Goal: Transaction & Acquisition: Purchase product/service

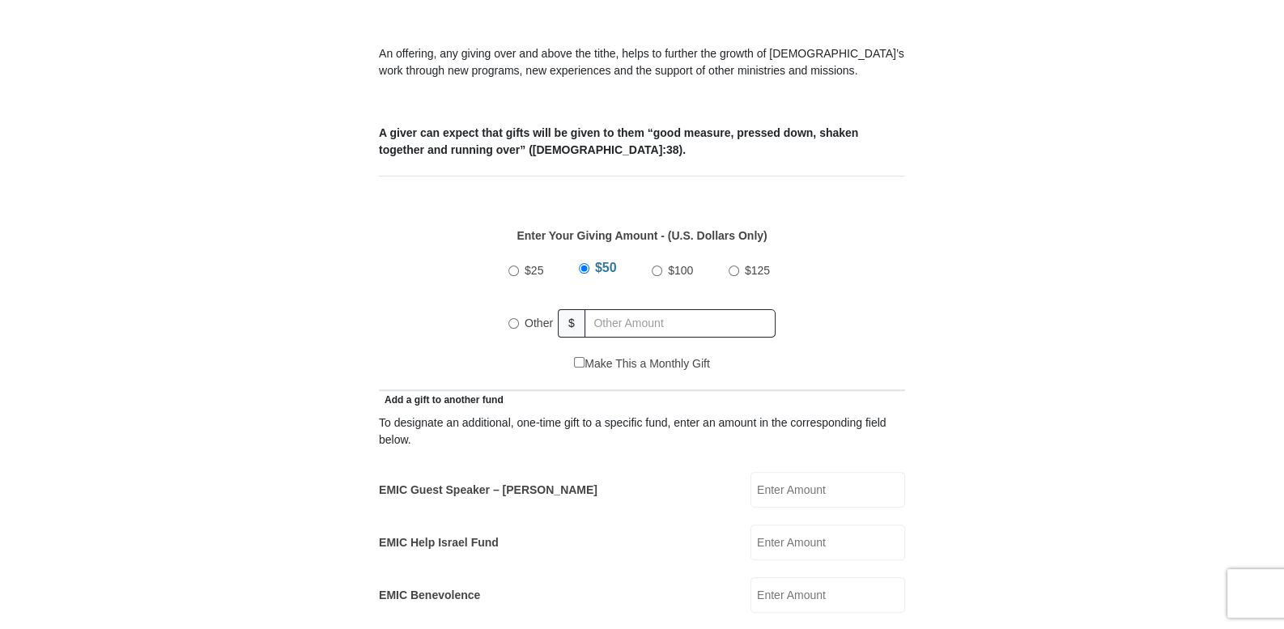
scroll to position [607, 0]
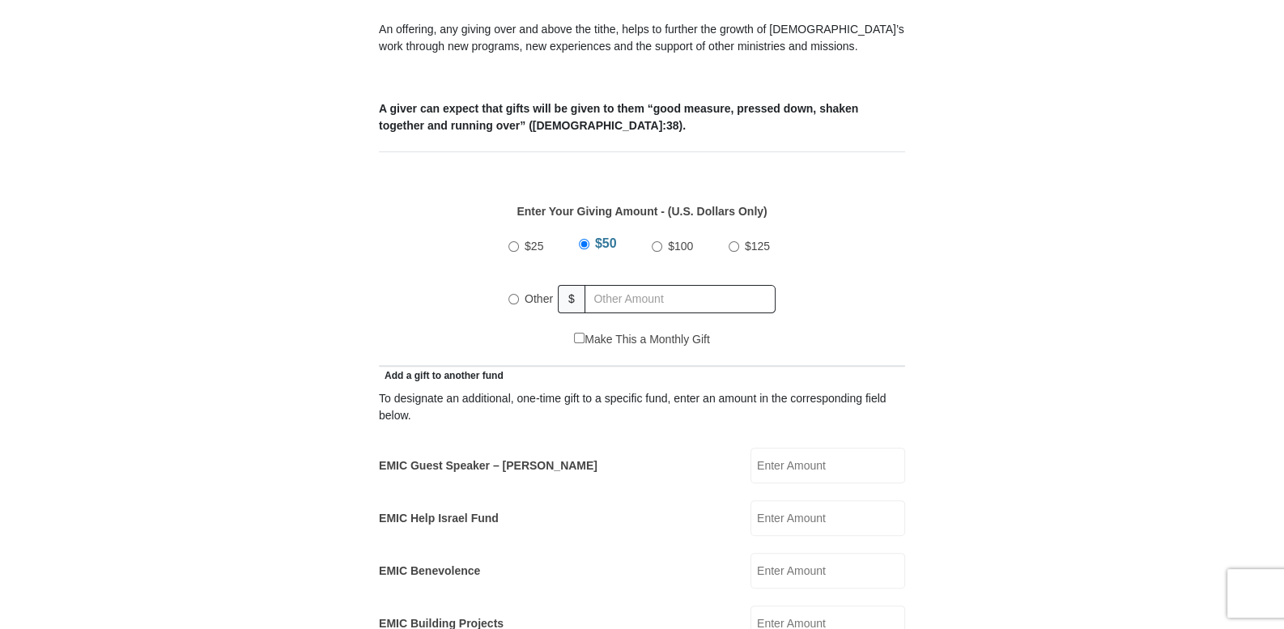
click at [514, 294] on input "Other" at bounding box center [513, 299] width 11 height 11
radio input "true"
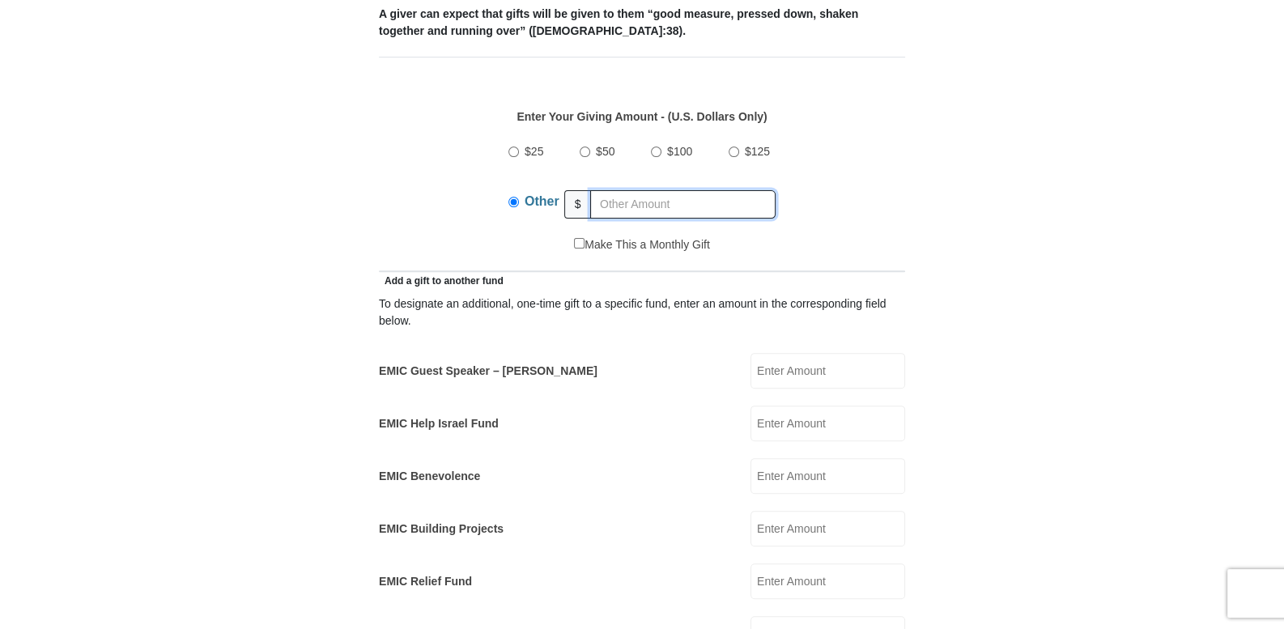
scroll to position [742, 0]
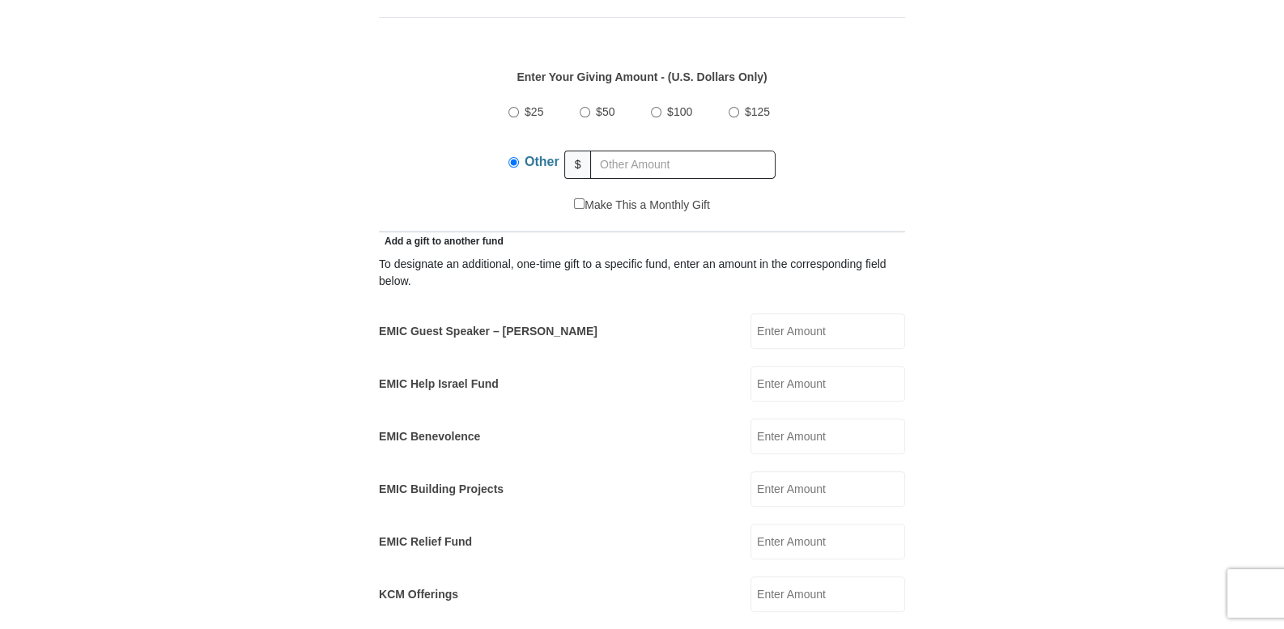
click at [763, 366] on input "EMIC Help Israel Fund" at bounding box center [828, 384] width 155 height 36
type input "25.00"
click at [510, 151] on div "Other" at bounding box center [536, 164] width 57 height 40
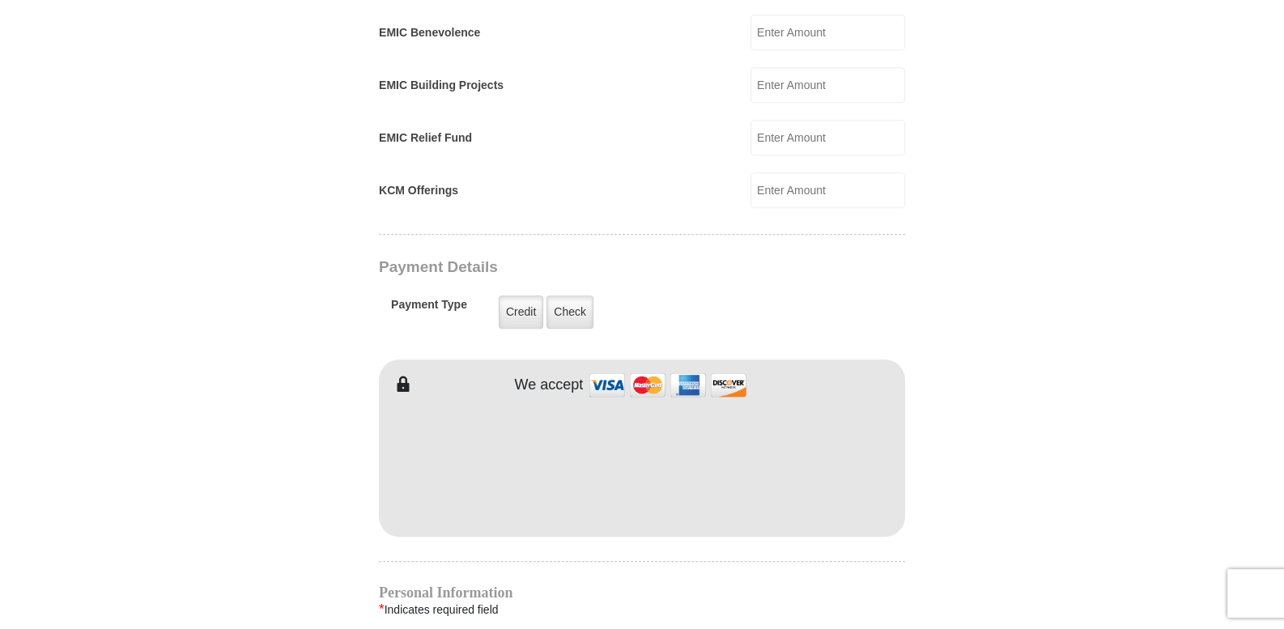
scroll to position [1147, 0]
click at [509, 295] on label "Credit" at bounding box center [521, 311] width 45 height 33
click at [0, 0] on input "Credit" at bounding box center [0, 0] width 0 height 0
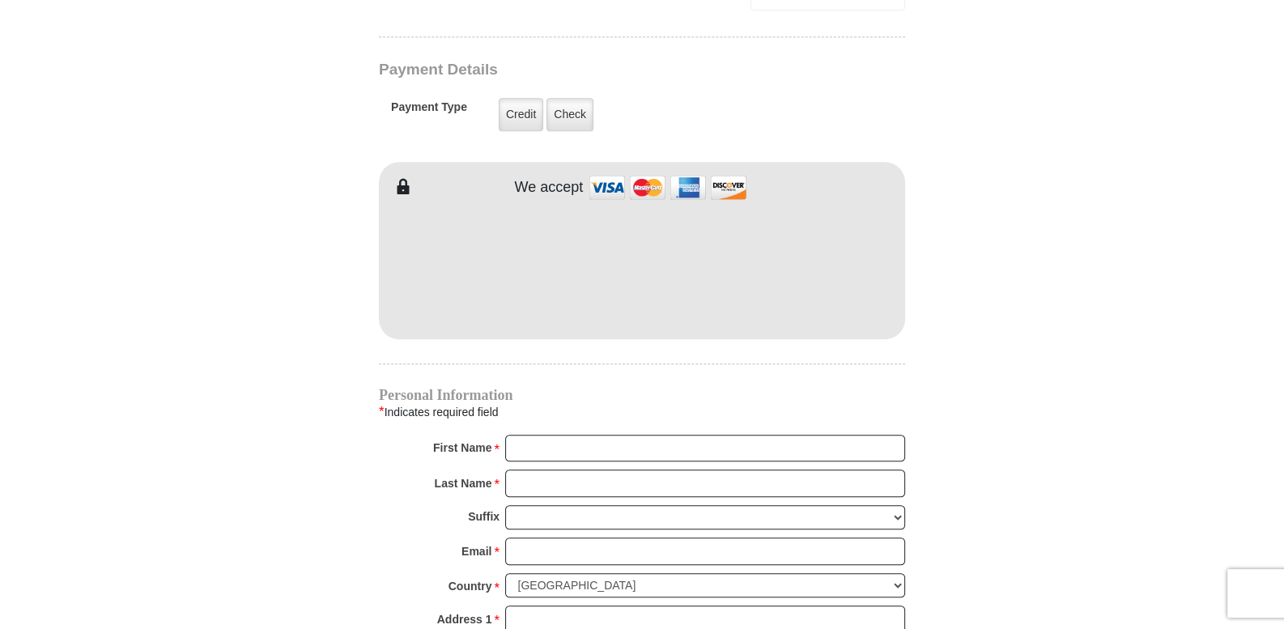
scroll to position [1349, 0]
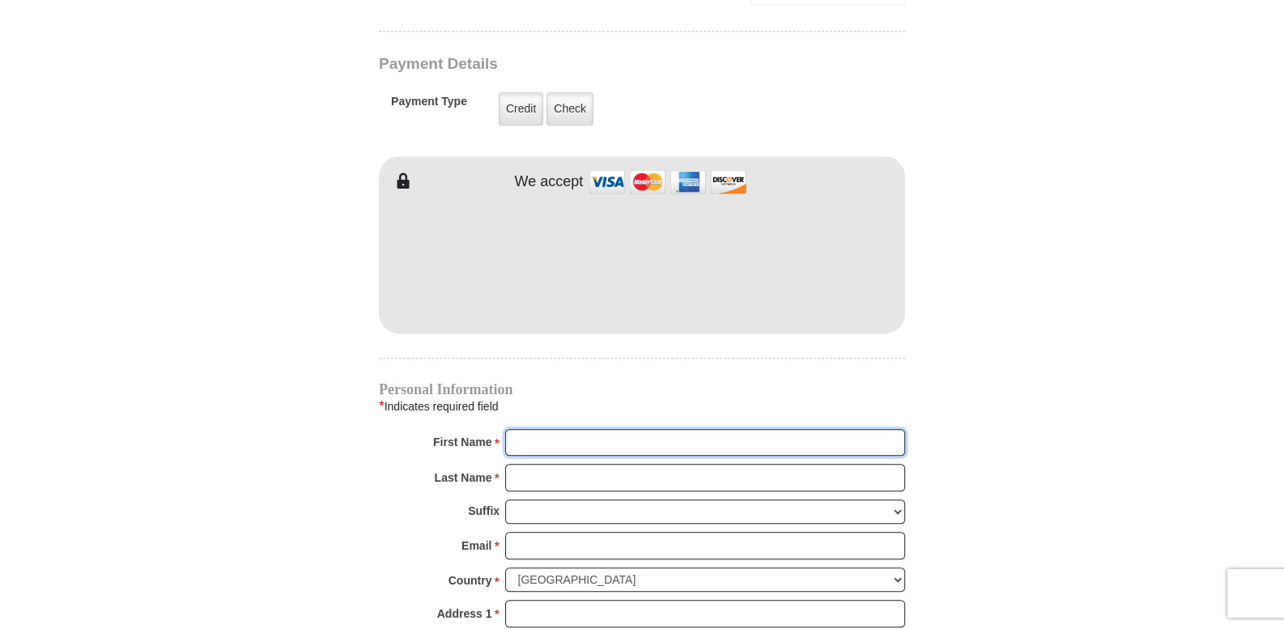
click at [531, 429] on input "First Name *" at bounding box center [705, 443] width 400 height 28
type input "[PERSON_NAME]"
type input "Bird"
type input "[EMAIL_ADDRESS][DOMAIN_NAME]"
type input "[STREET_ADDRESS]"
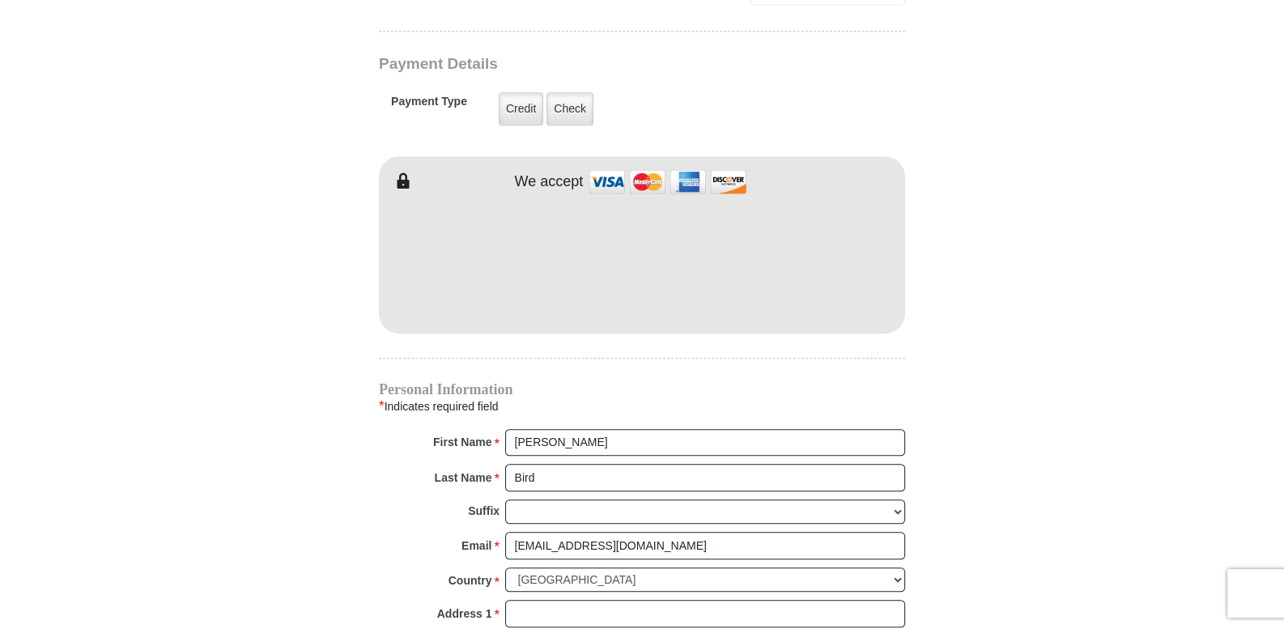
type input "[PERSON_NAME]"
select select "MO"
type input "5732893446"
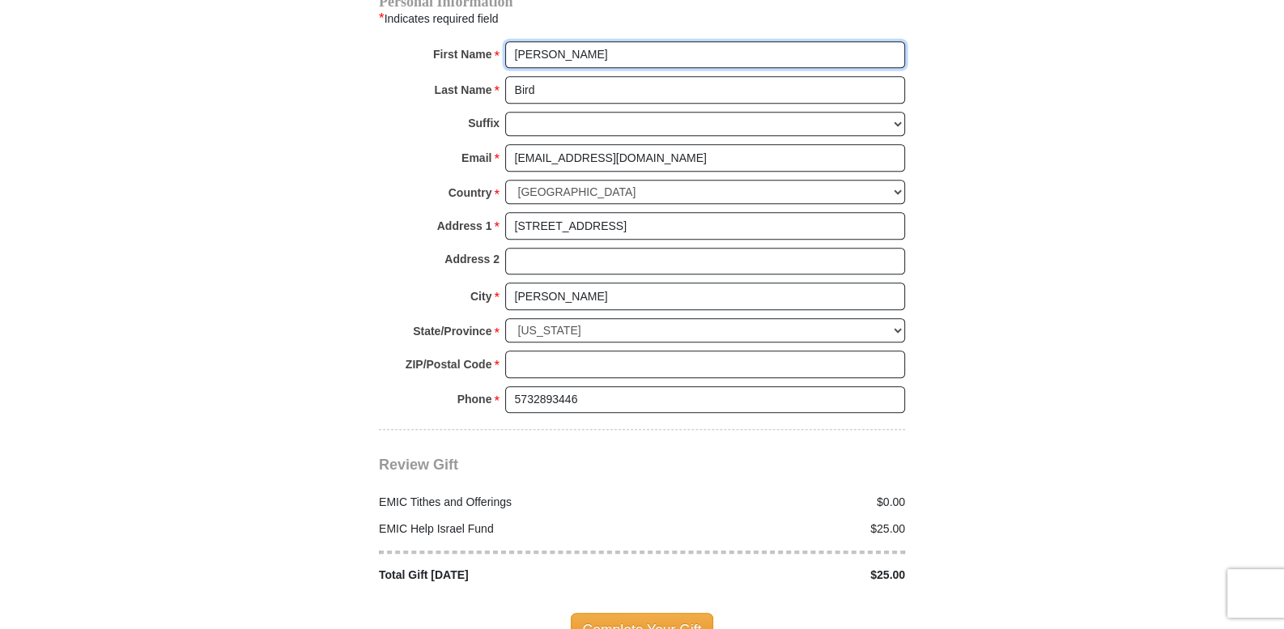
scroll to position [1754, 0]
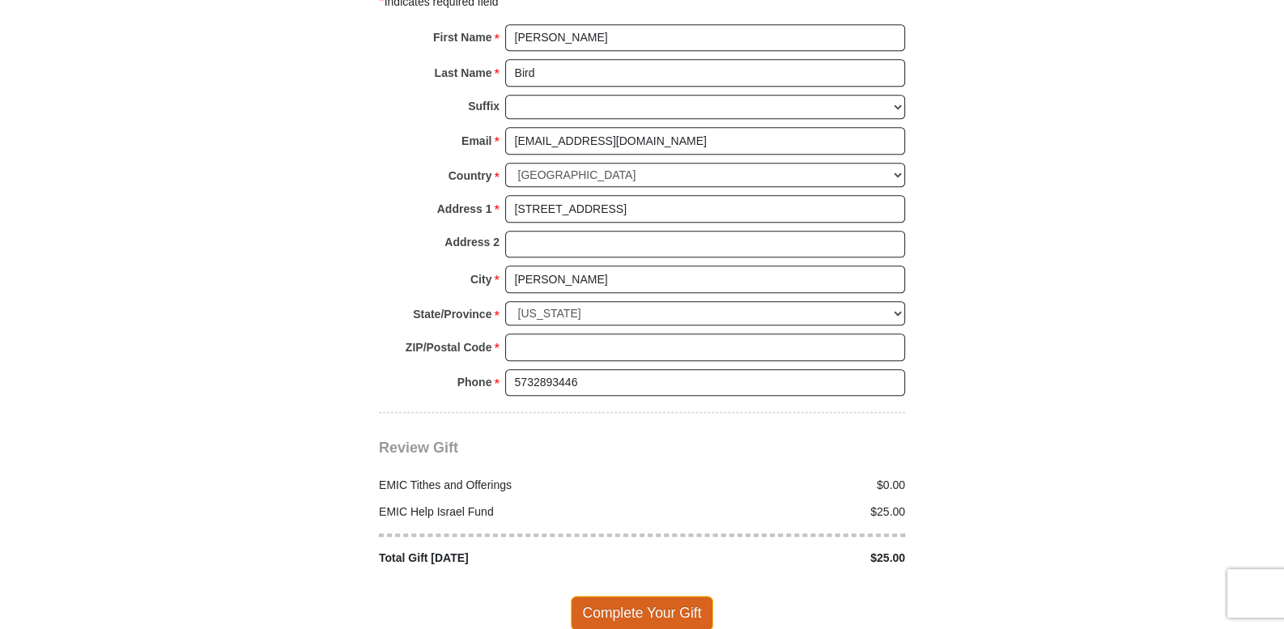
click at [639, 596] on span "Complete Your Gift" at bounding box center [642, 613] width 143 height 34
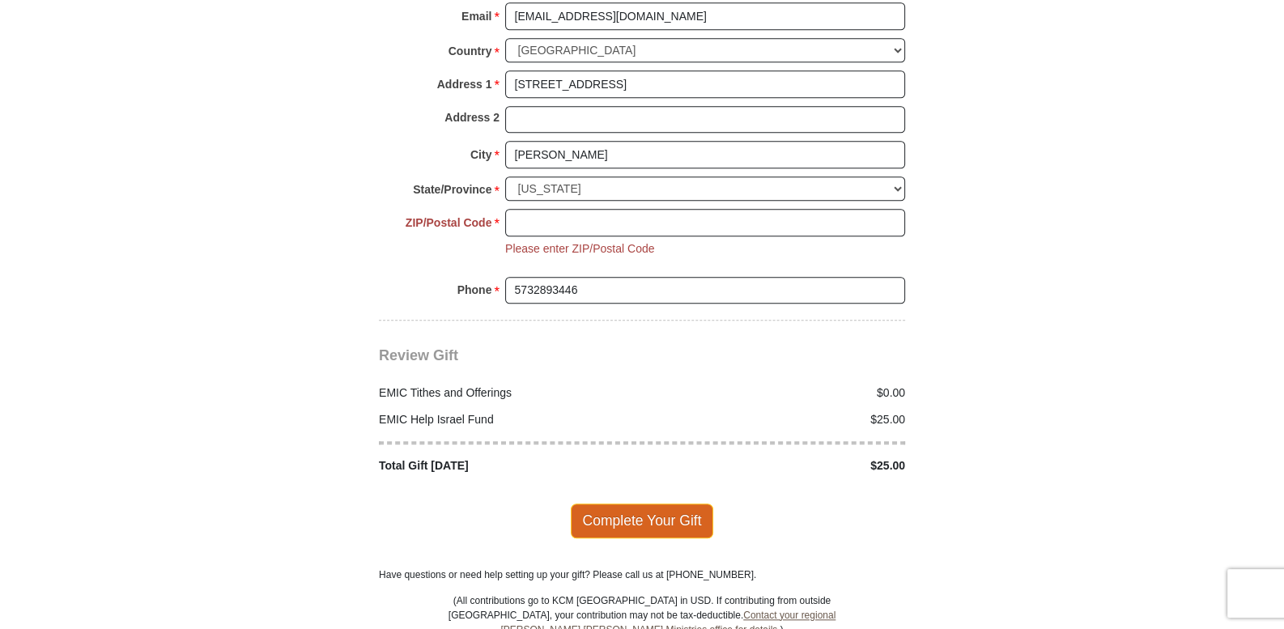
scroll to position [1845, 0]
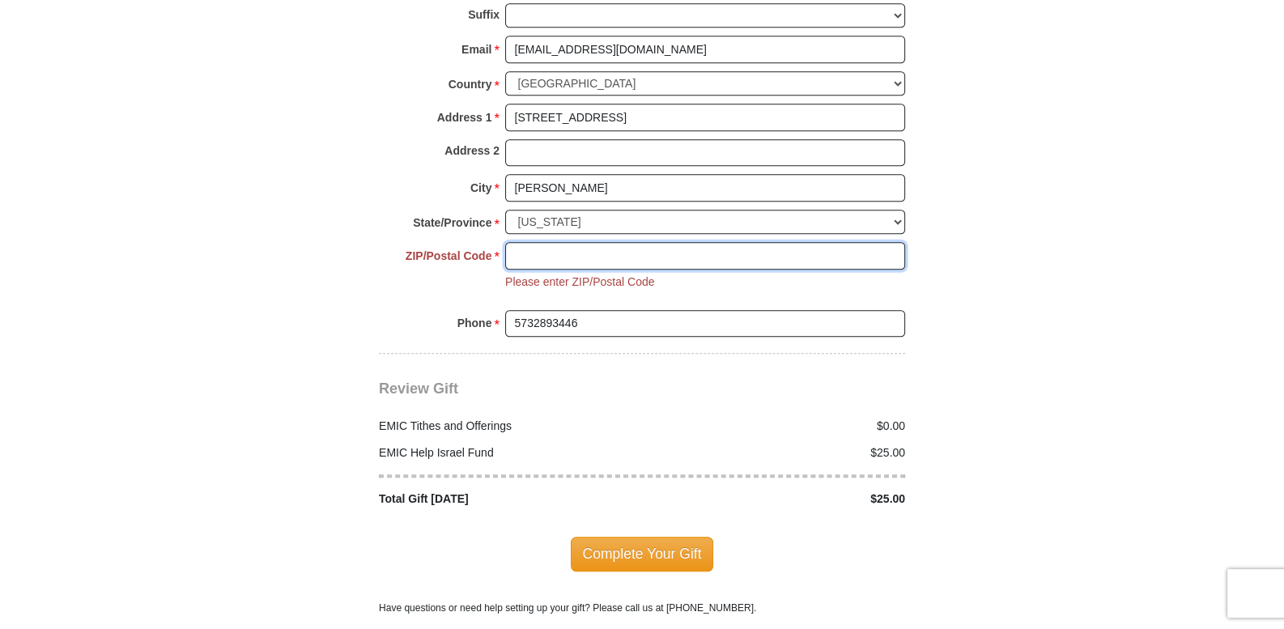
click at [534, 242] on input "ZIP/Postal Code *" at bounding box center [705, 256] width 400 height 28
type input "65340"
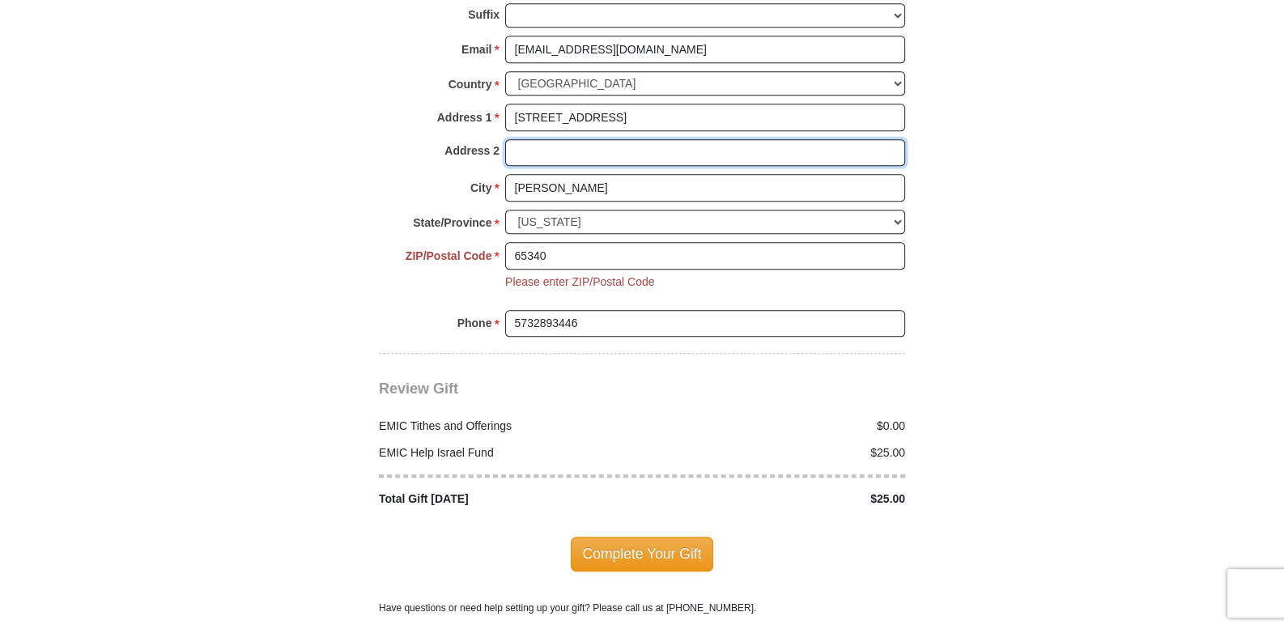
type input "[STREET_ADDRESS]"
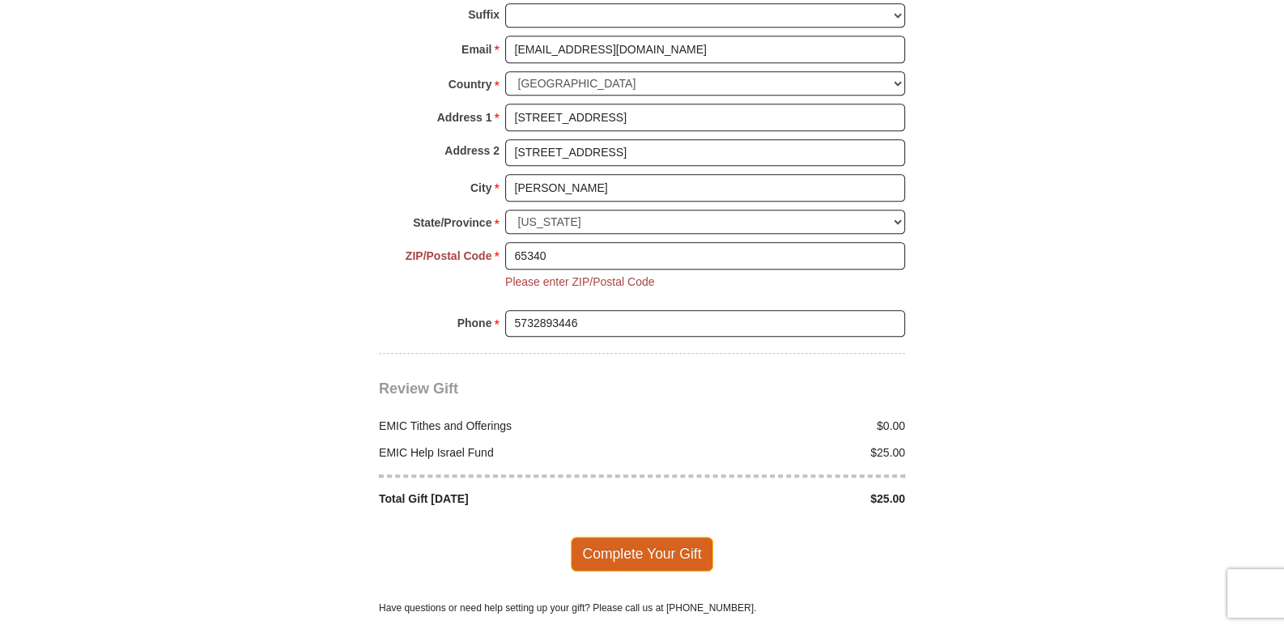
click at [619, 537] on span "Complete Your Gift" at bounding box center [642, 554] width 143 height 34
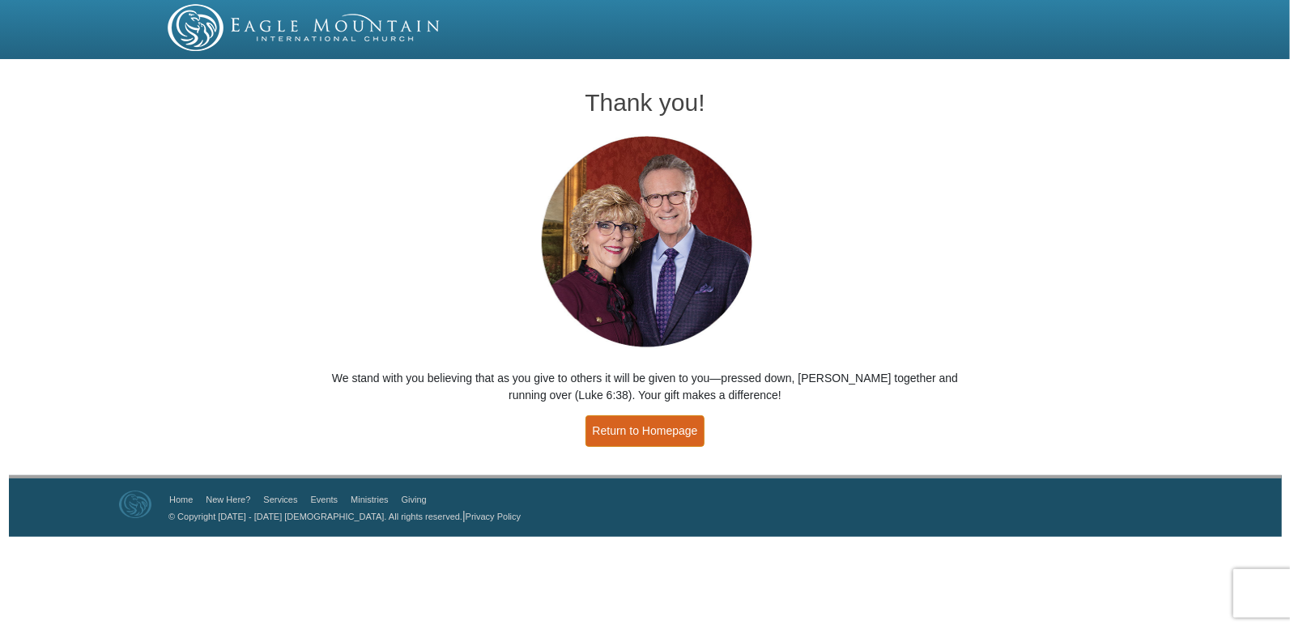
click at [629, 433] on link "Return to Homepage" at bounding box center [645, 431] width 120 height 32
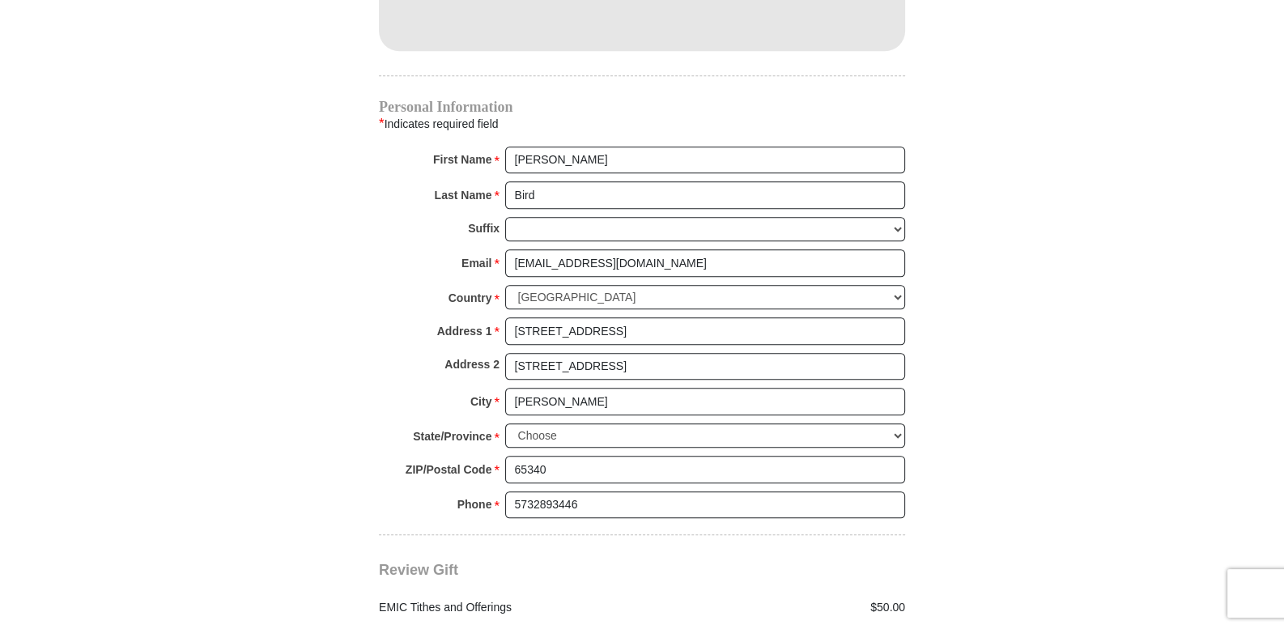
scroll to position [1643, 0]
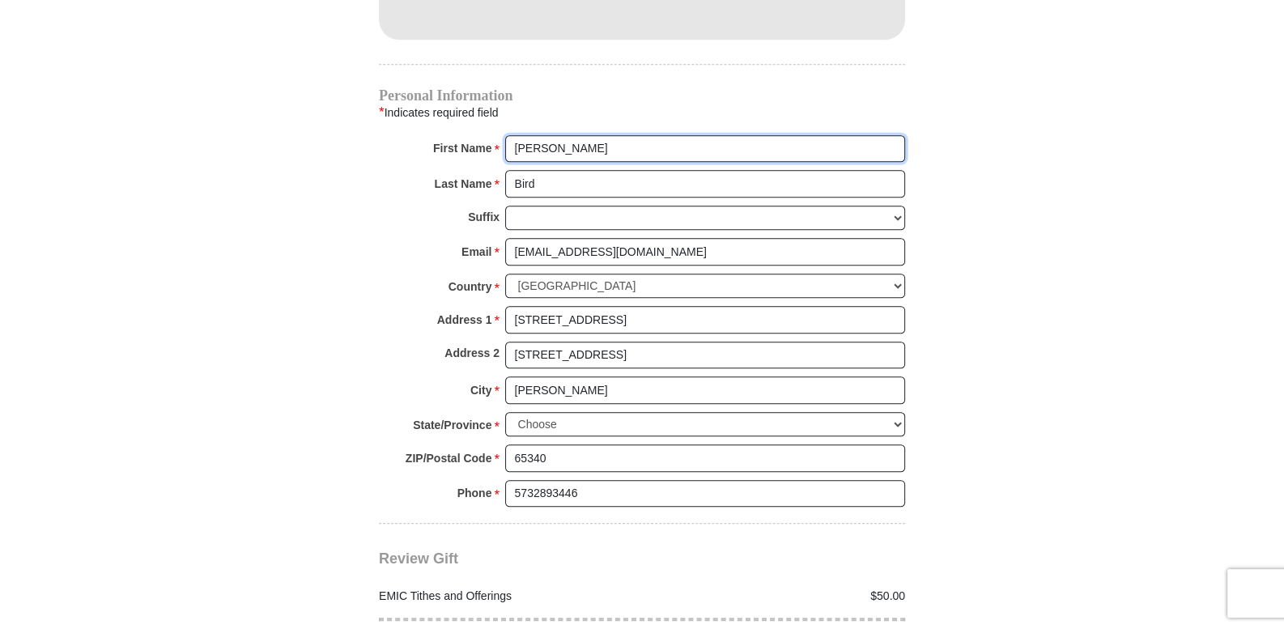
drag, startPoint x: 544, startPoint y: 130, endPoint x: 555, endPoint y: 134, distance: 11.0
click at [555, 135] on input "Emily" at bounding box center [705, 149] width 400 height 28
drag, startPoint x: 512, startPoint y: 158, endPoint x: 546, endPoint y: 160, distance: 34.0
click at [546, 170] on input "Bird" at bounding box center [705, 184] width 400 height 28
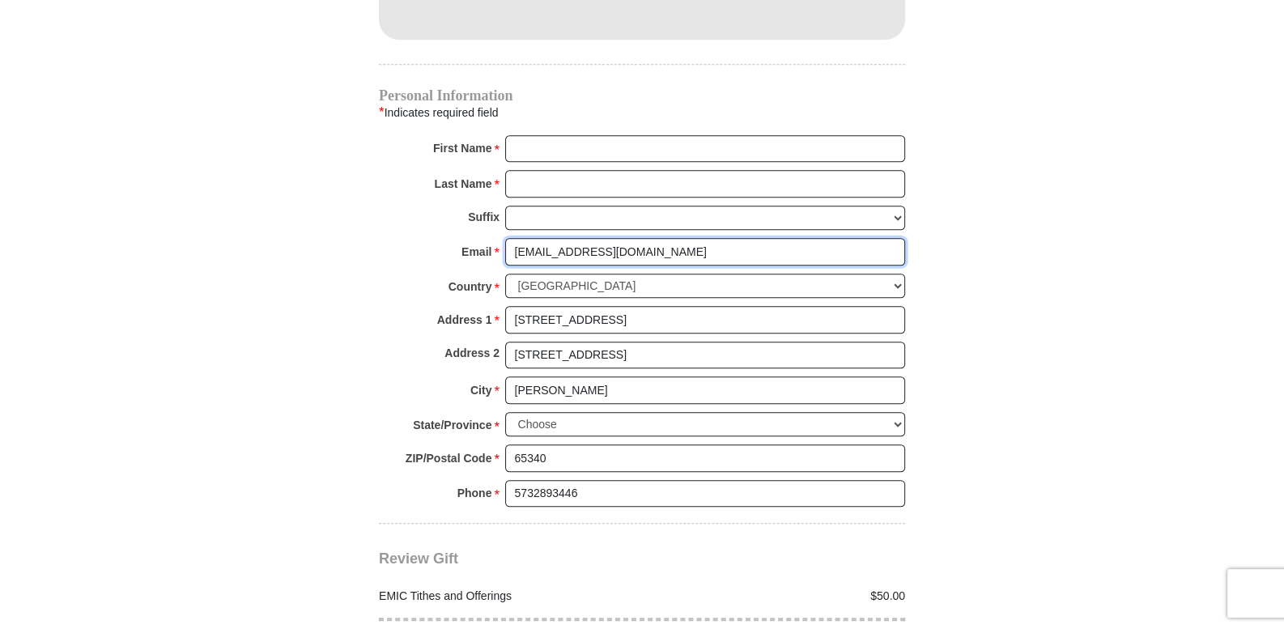
drag, startPoint x: 513, startPoint y: 223, endPoint x: 634, endPoint y: 231, distance: 120.9
click at [634, 238] on input "[EMAIL_ADDRESS][DOMAIN_NAME]" at bounding box center [705, 252] width 400 height 28
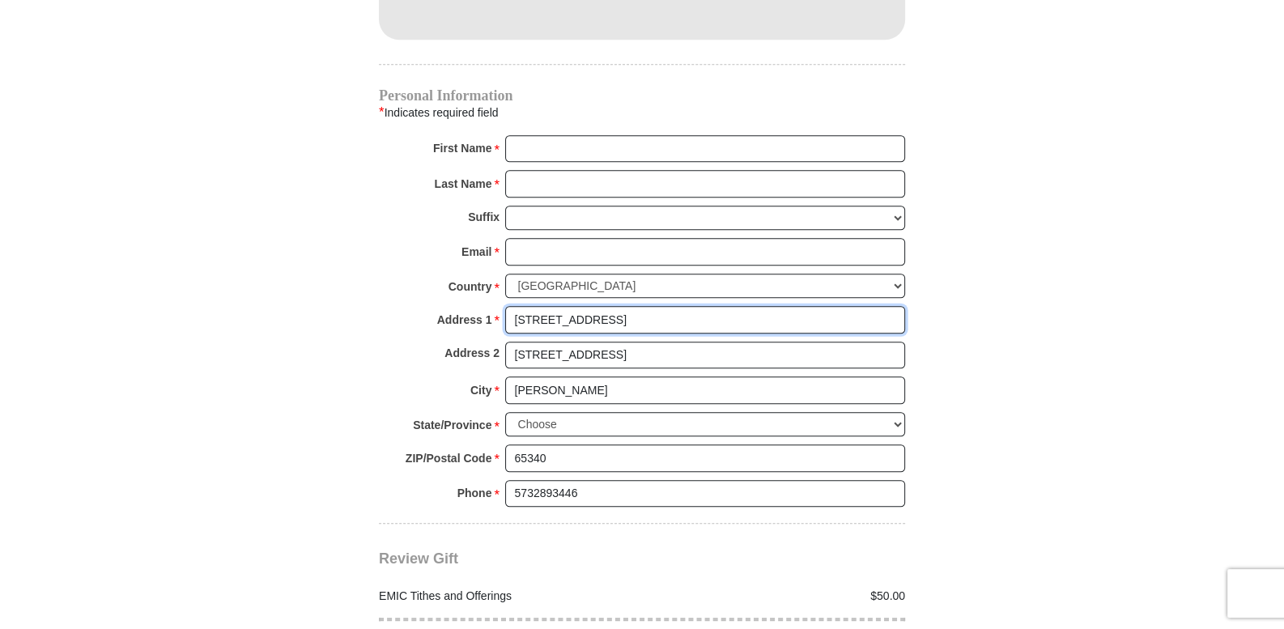
drag, startPoint x: 513, startPoint y: 291, endPoint x: 640, endPoint y: 300, distance: 126.6
click at [640, 306] on input "[STREET_ADDRESS]" at bounding box center [705, 320] width 400 height 28
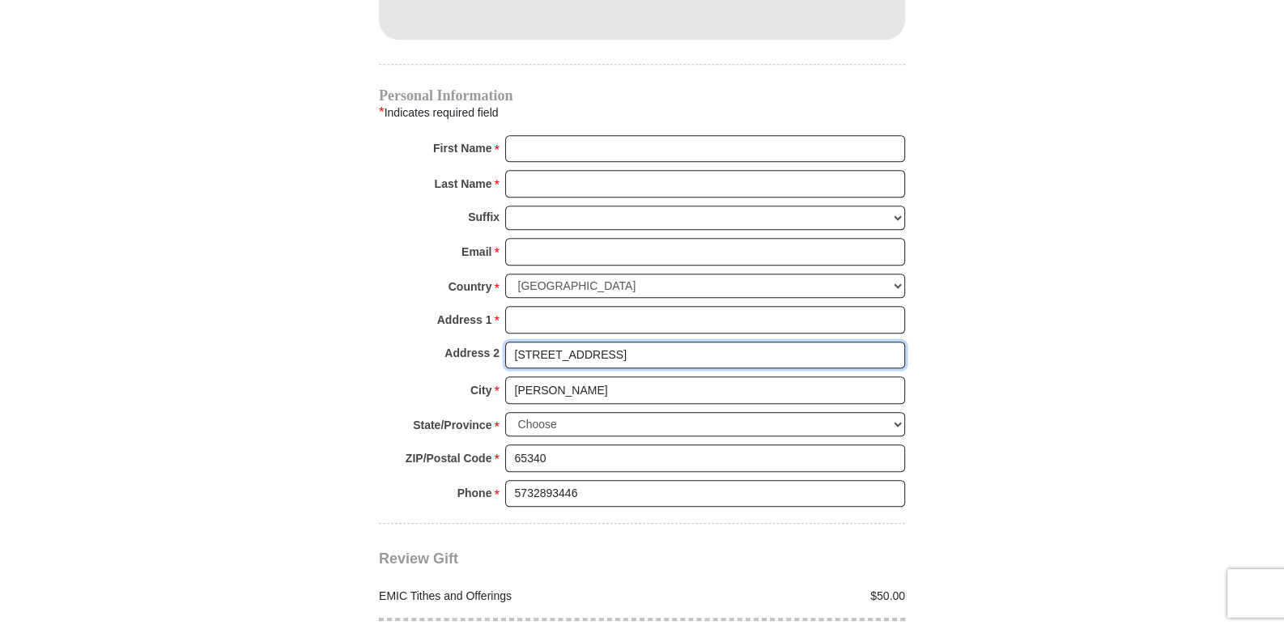
drag, startPoint x: 517, startPoint y: 334, endPoint x: 609, endPoint y: 343, distance: 92.7
click at [609, 343] on input "[STREET_ADDRESS]" at bounding box center [705, 356] width 400 height 28
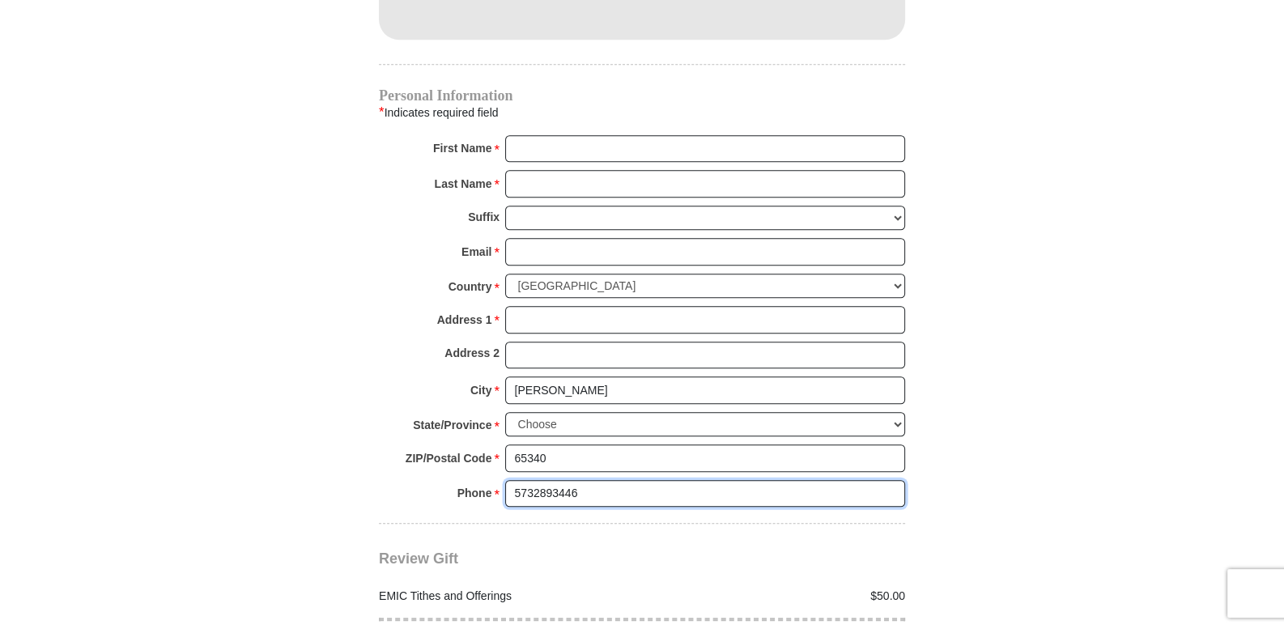
drag, startPoint x: 516, startPoint y: 469, endPoint x: 603, endPoint y: 471, distance: 87.5
click at [603, 480] on input "5732893446" at bounding box center [705, 494] width 400 height 28
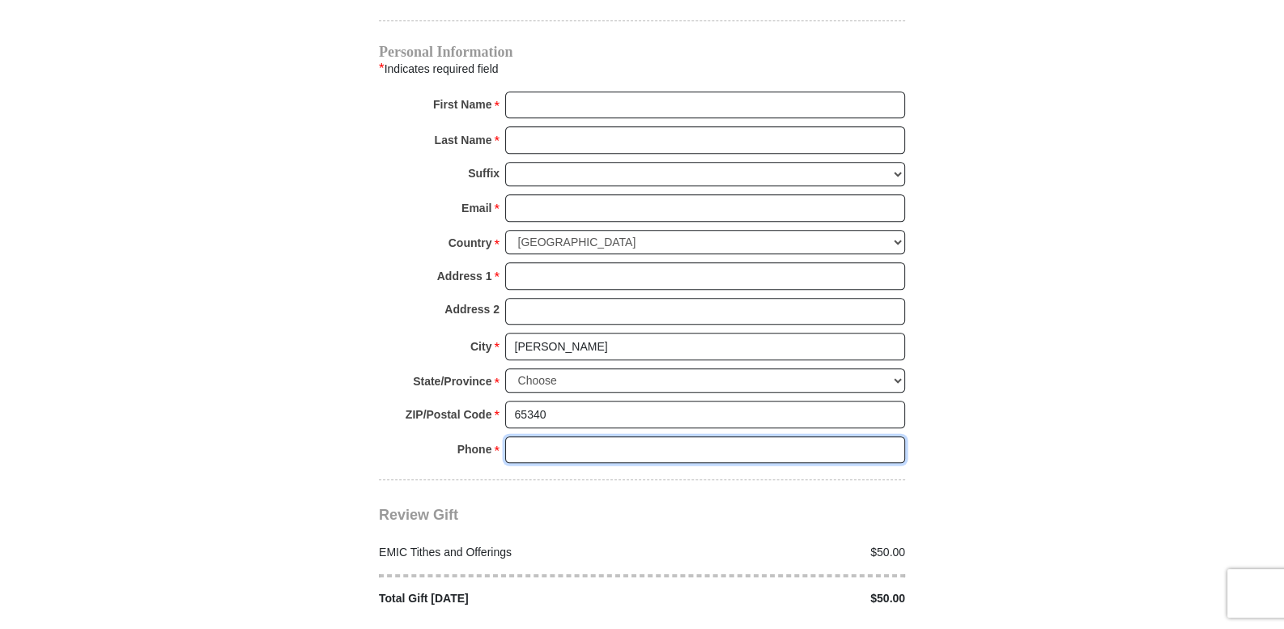
scroll to position [1710, 0]
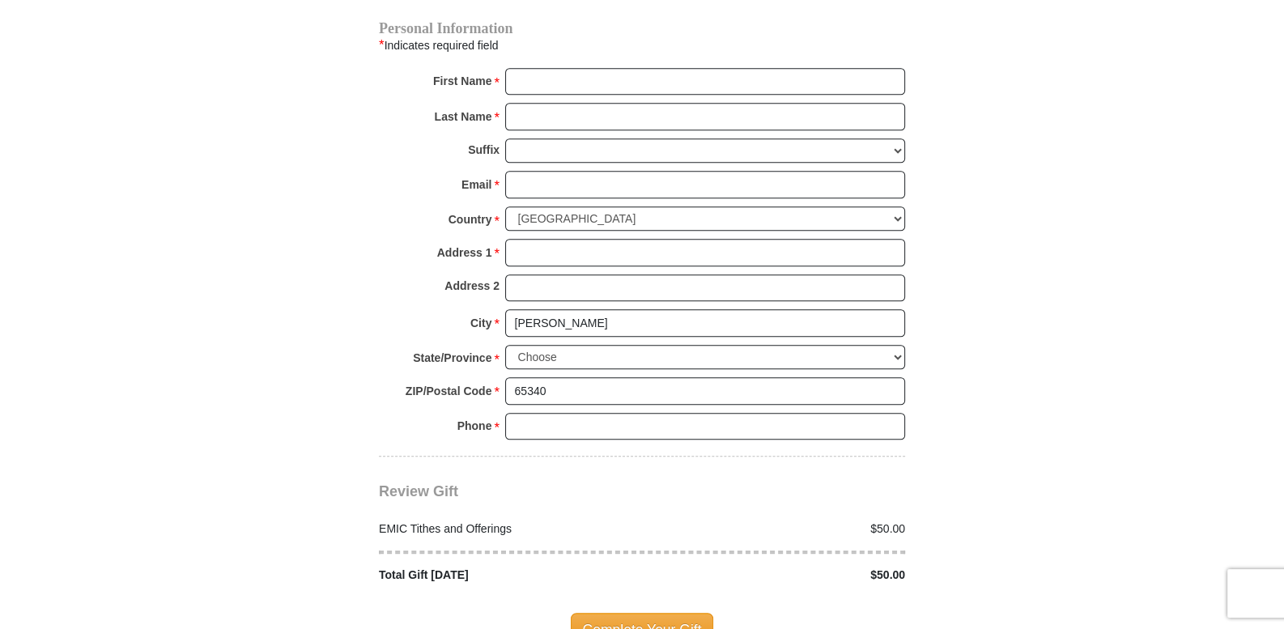
click at [876, 521] on div "$50.00" at bounding box center [778, 529] width 272 height 17
drag, startPoint x: 889, startPoint y: 506, endPoint x: 838, endPoint y: 506, distance: 51.0
click at [840, 521] on div "$50.00" at bounding box center [778, 529] width 272 height 17
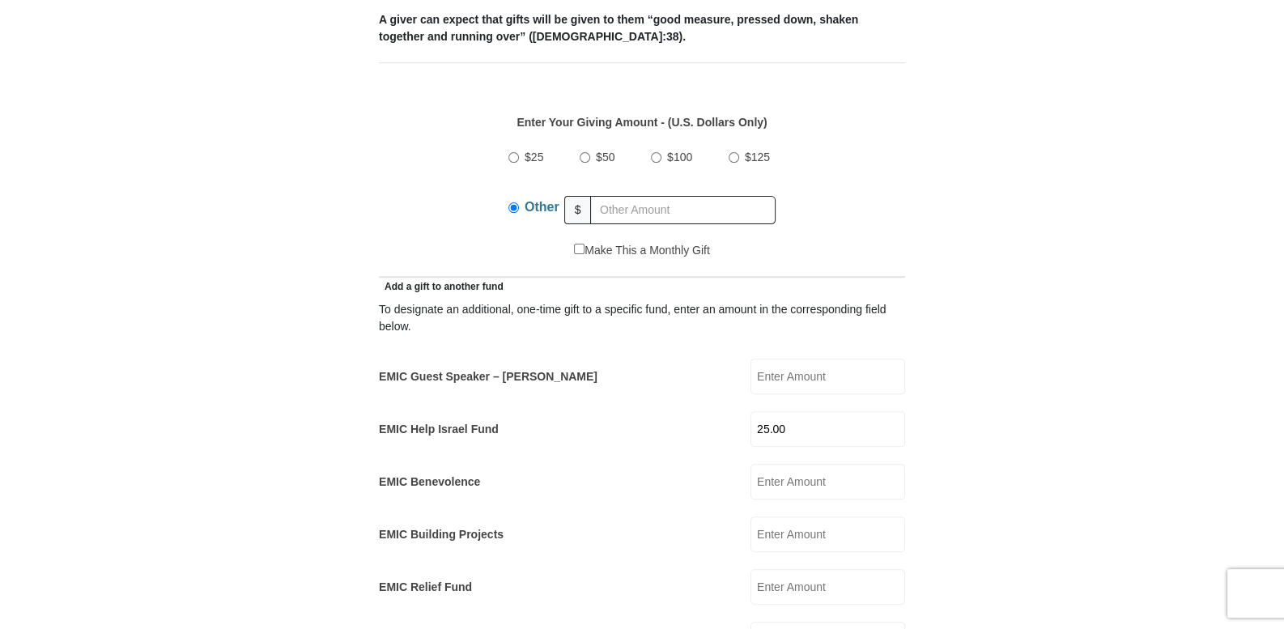
scroll to position [698, 0]
